Goal: Task Accomplishment & Management: Complete application form

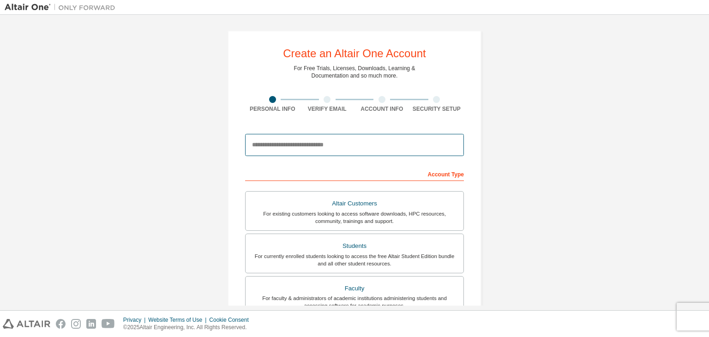
click at [306, 146] on input "email" at bounding box center [354, 145] width 219 height 22
type input "**********"
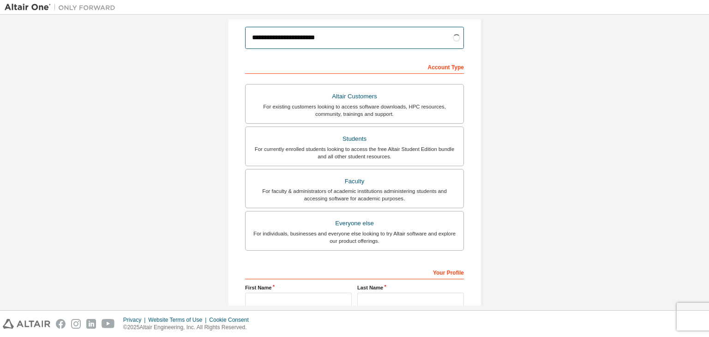
scroll to position [108, 0]
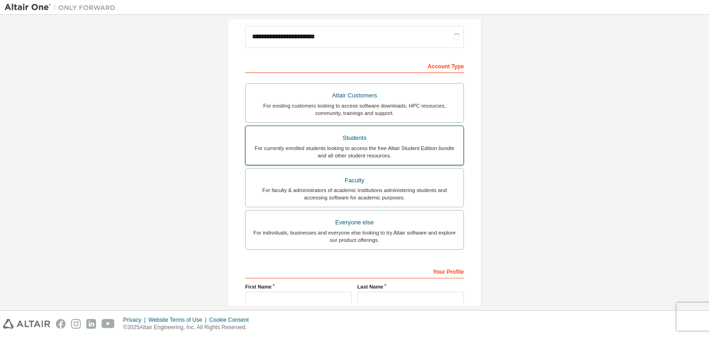
click at [320, 152] on div "For currently enrolled students looking to access the free Altair Student Editi…" at bounding box center [354, 151] width 207 height 15
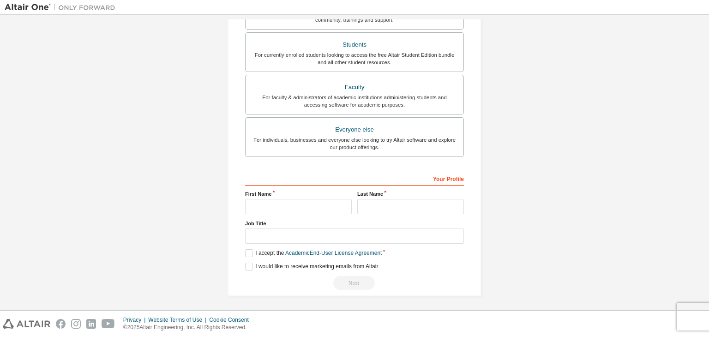
scroll to position [201, 0]
click at [295, 199] on input "text" at bounding box center [298, 206] width 107 height 15
type input "*****"
click at [379, 199] on input "text" at bounding box center [410, 206] width 107 height 15
type input "**********"
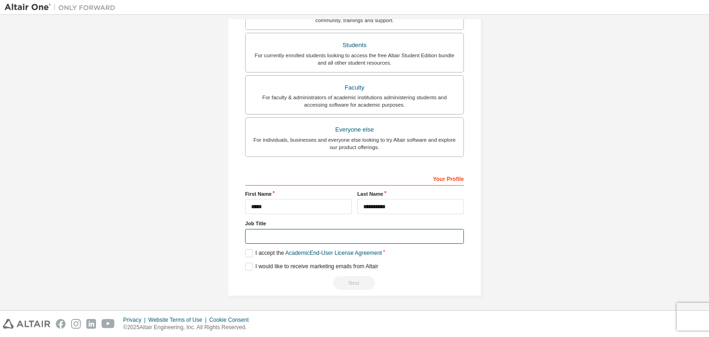
click at [314, 233] on input "text" at bounding box center [354, 236] width 219 height 15
click at [253, 250] on label "I accept the Academic End-User License Agreement" at bounding box center [313, 253] width 137 height 8
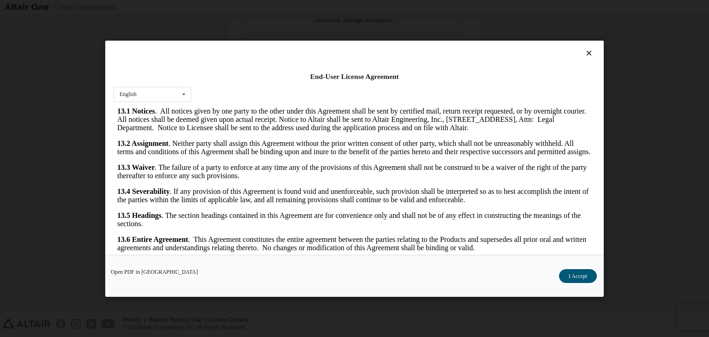
scroll to position [15, 0]
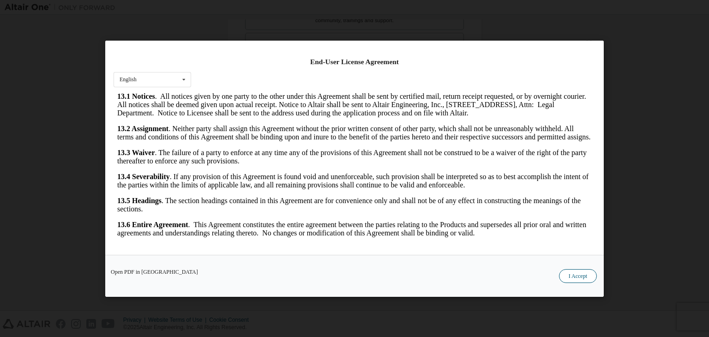
click at [577, 270] on button "I Accept" at bounding box center [578, 276] width 38 height 14
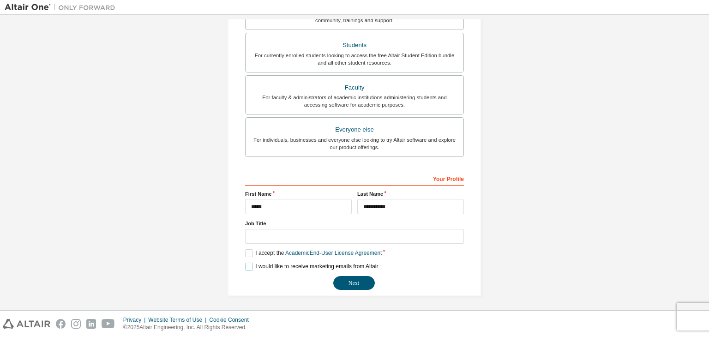
click at [306, 264] on label "I would like to receive marketing emails from Altair" at bounding box center [311, 267] width 133 height 8
click at [301, 237] on input "text" at bounding box center [354, 236] width 219 height 15
click at [343, 140] on div "For individuals, businesses and everyone else looking to try Altair software an…" at bounding box center [354, 143] width 207 height 15
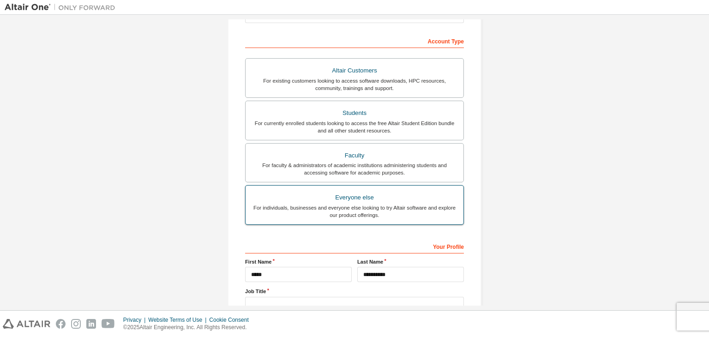
scroll to position [133, 0]
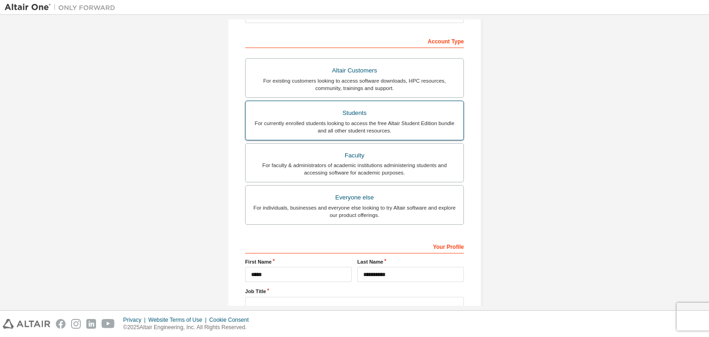
click at [288, 128] on div "For currently enrolled students looking to access the free Altair Student Editi…" at bounding box center [354, 127] width 207 height 15
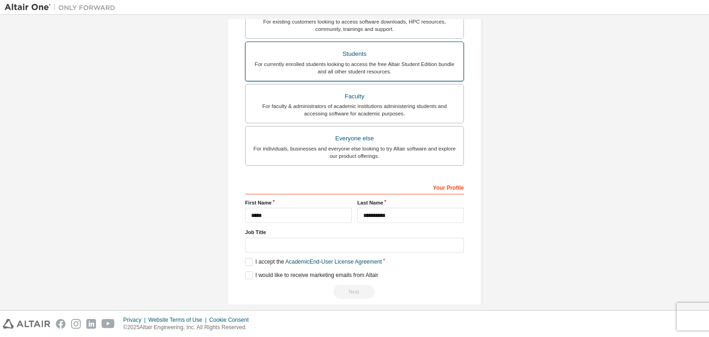
scroll to position [201, 0]
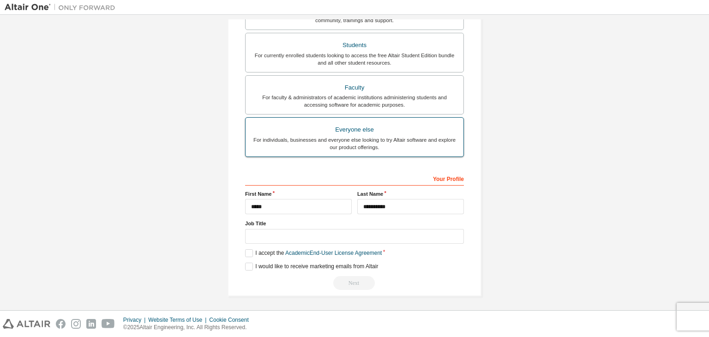
click at [306, 126] on div "Everyone else" at bounding box center [354, 129] width 207 height 13
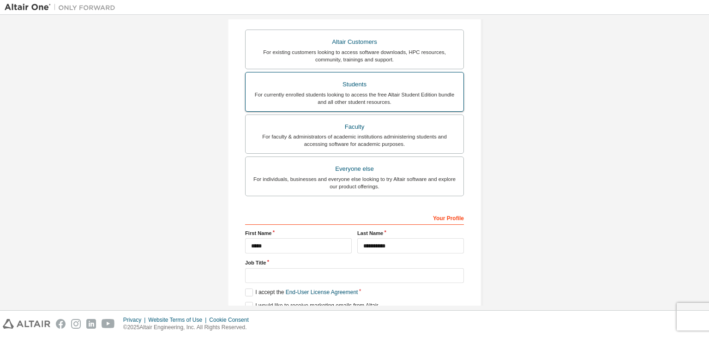
click at [334, 93] on div "For currently enrolled students looking to access the free Altair Student Editi…" at bounding box center [354, 98] width 207 height 15
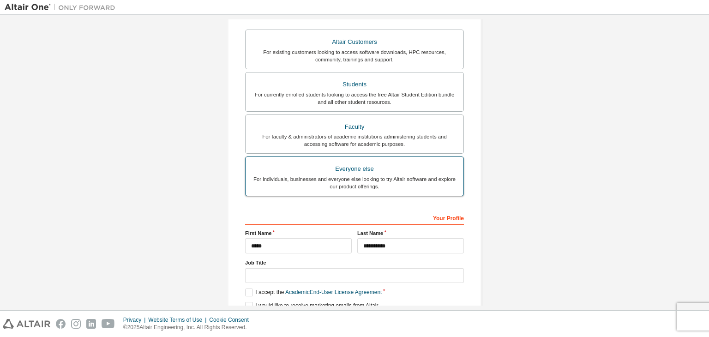
click at [330, 178] on div "For individuals, businesses and everyone else looking to try Altair software an…" at bounding box center [354, 182] width 207 height 15
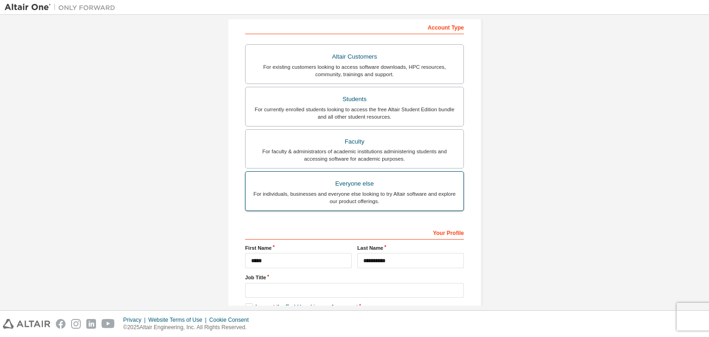
scroll to position [201, 0]
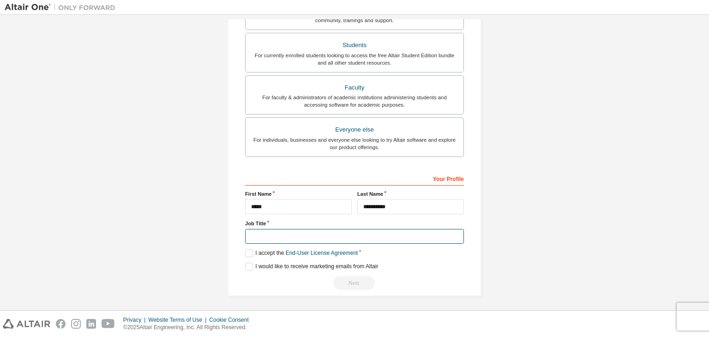
click at [306, 237] on input "text" at bounding box center [354, 236] width 219 height 15
